Goal: Task Accomplishment & Management: Use online tool/utility

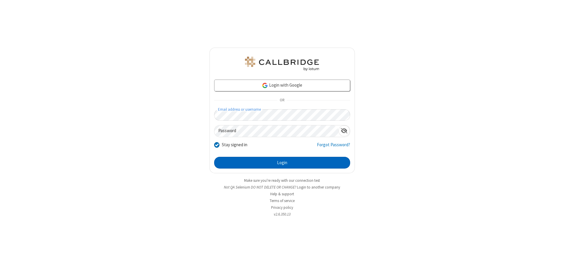
click at [282, 163] on button "Login" at bounding box center [282, 163] width 136 height 12
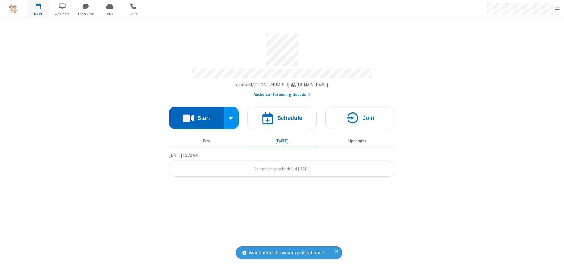
click at [196, 115] on button "Start" at bounding box center [196, 118] width 54 height 22
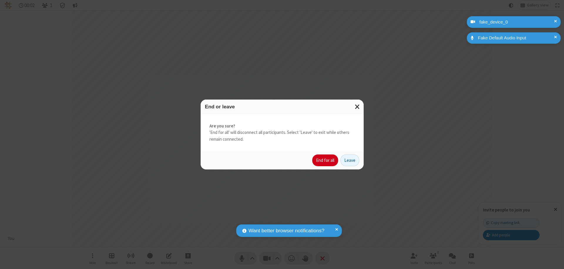
click at [325, 160] on button "End for all" at bounding box center [325, 160] width 26 height 12
